Goal: Check status

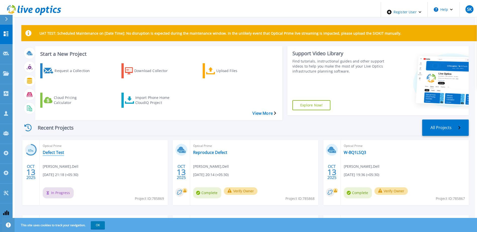
click at [44, 150] on link "Defect Test" at bounding box center [53, 152] width 21 height 5
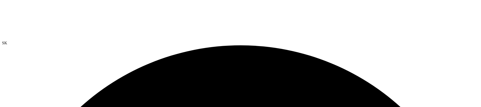
drag, startPoint x: 262, startPoint y: 10, endPoint x: 164, endPoint y: 9, distance: 98.0
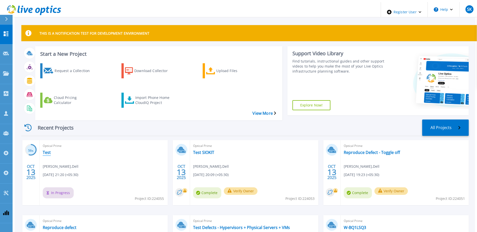
click at [44, 150] on link "Test" at bounding box center [47, 152] width 8 height 5
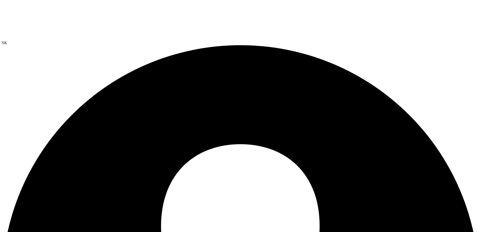
scroll to position [147, 0]
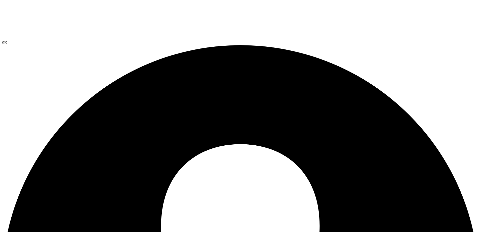
radio input "true"
radio input "false"
drag, startPoint x: 186, startPoint y: 140, endPoint x: 179, endPoint y: 141, distance: 6.8
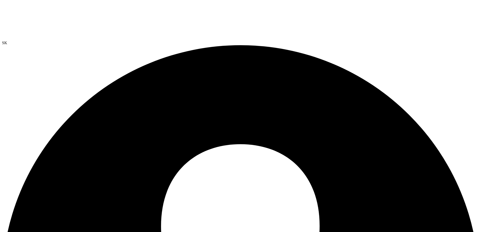
radio input "true"
radio input "false"
radio input "true"
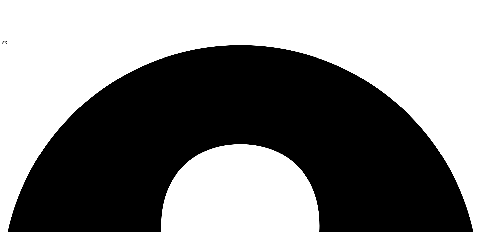
radio input "false"
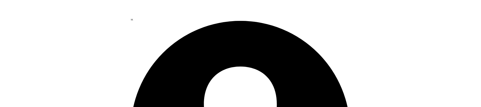
scroll to position [12, 0]
